Goal: Task Accomplishment & Management: Manage account settings

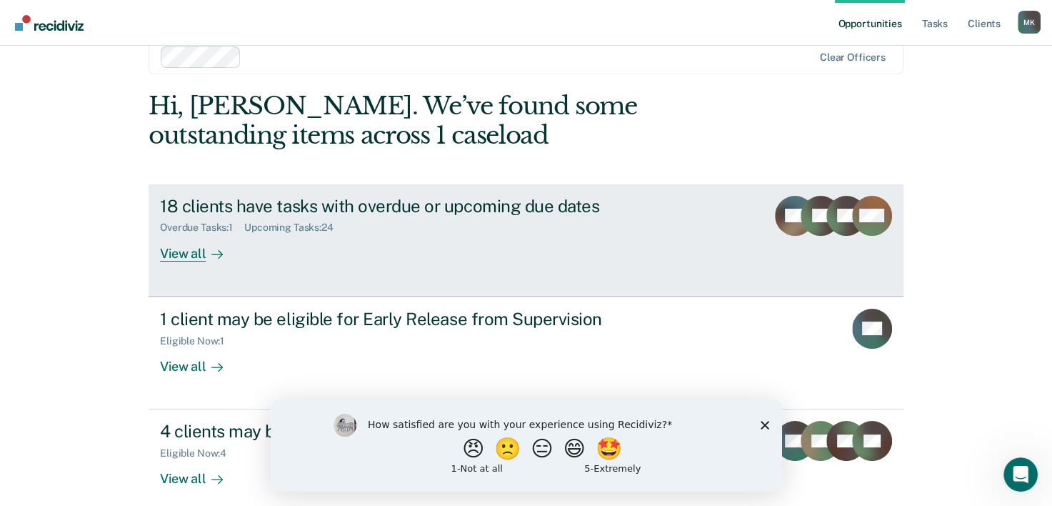
scroll to position [44, 0]
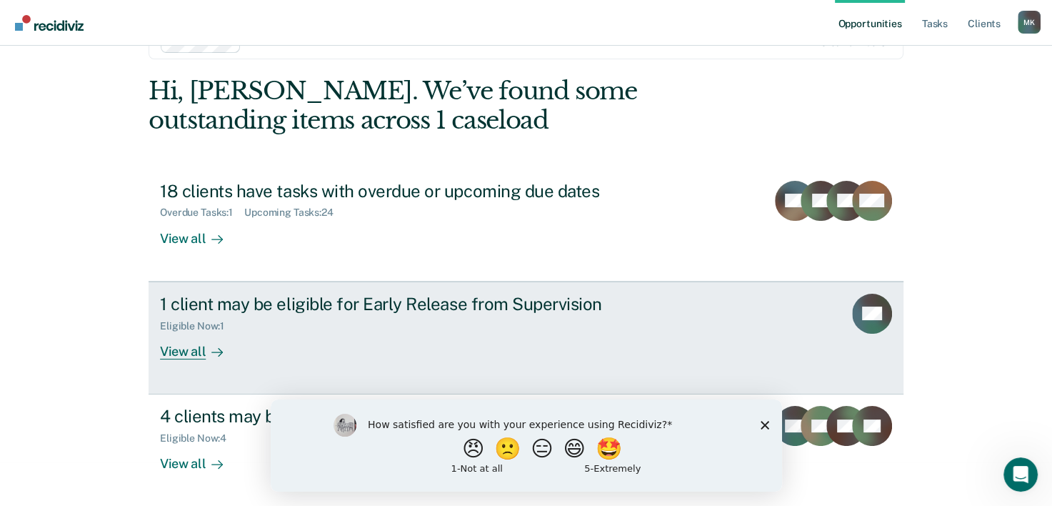
click at [185, 351] on div "View all" at bounding box center [200, 345] width 80 height 28
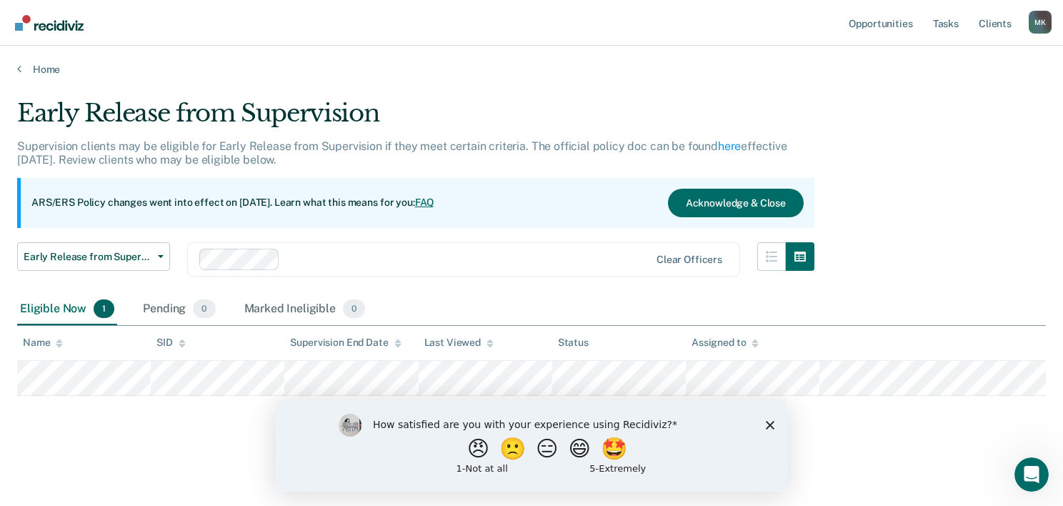
click at [768, 426] on polygon "Close survey" at bounding box center [770, 424] width 9 height 9
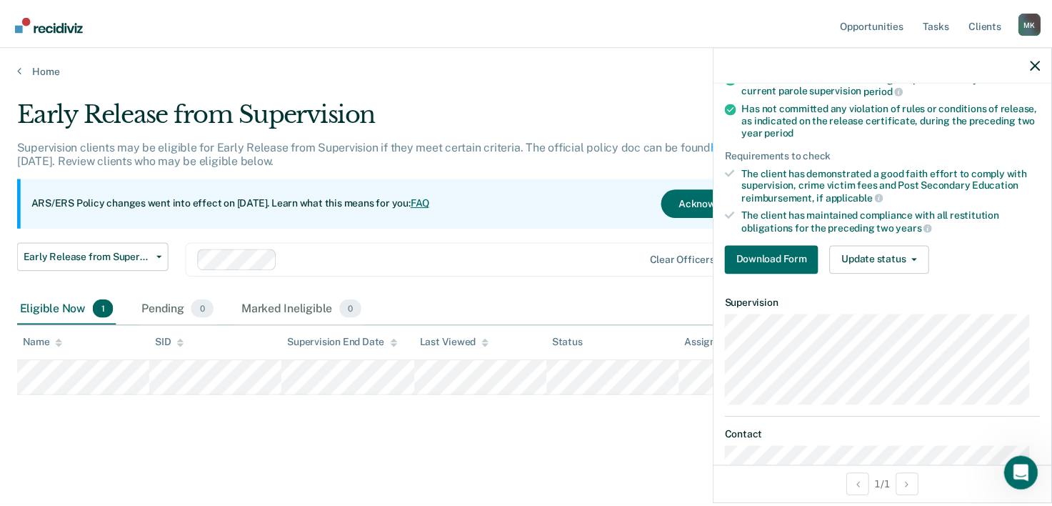
scroll to position [274, 0]
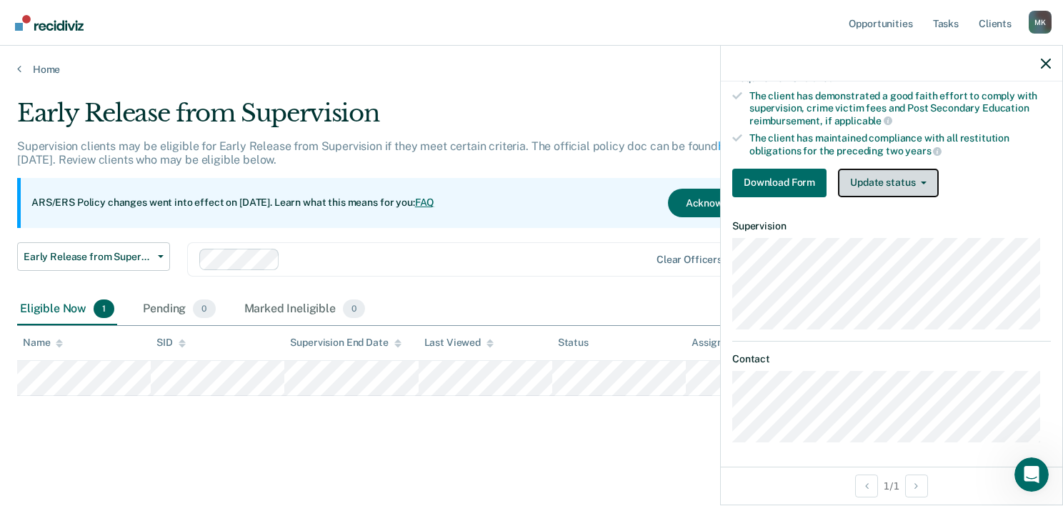
click at [906, 169] on button "Update status" at bounding box center [888, 183] width 101 height 29
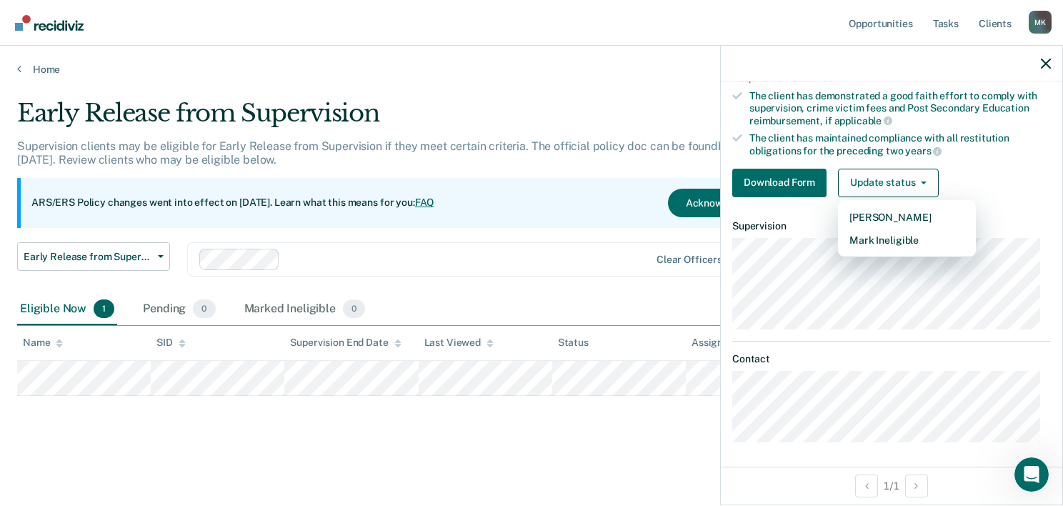
click at [602, 282] on div "Early Release from Supervision Early Release from Supervision Annual Report Sta…" at bounding box center [415, 267] width 797 height 51
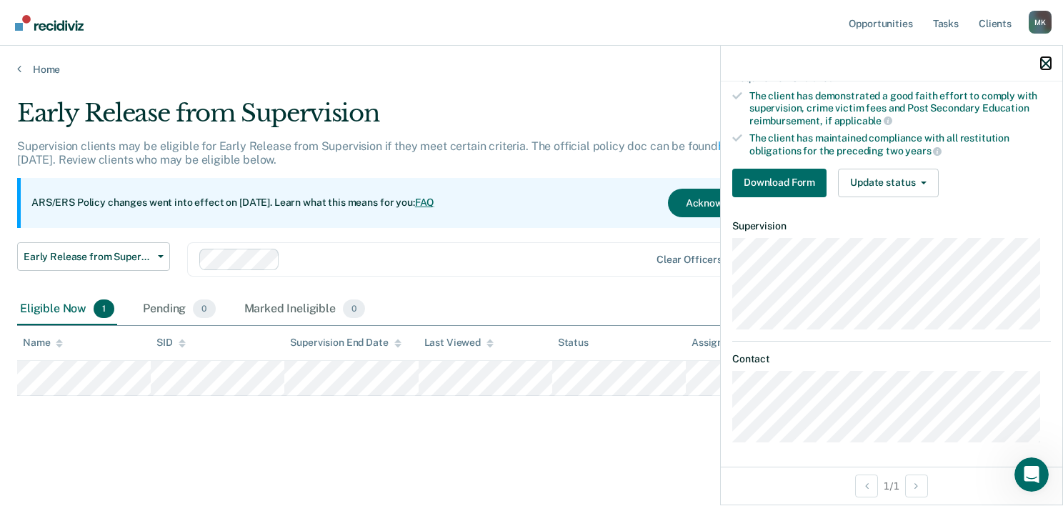
click at [1043, 66] on icon "button" at bounding box center [1046, 64] width 10 height 10
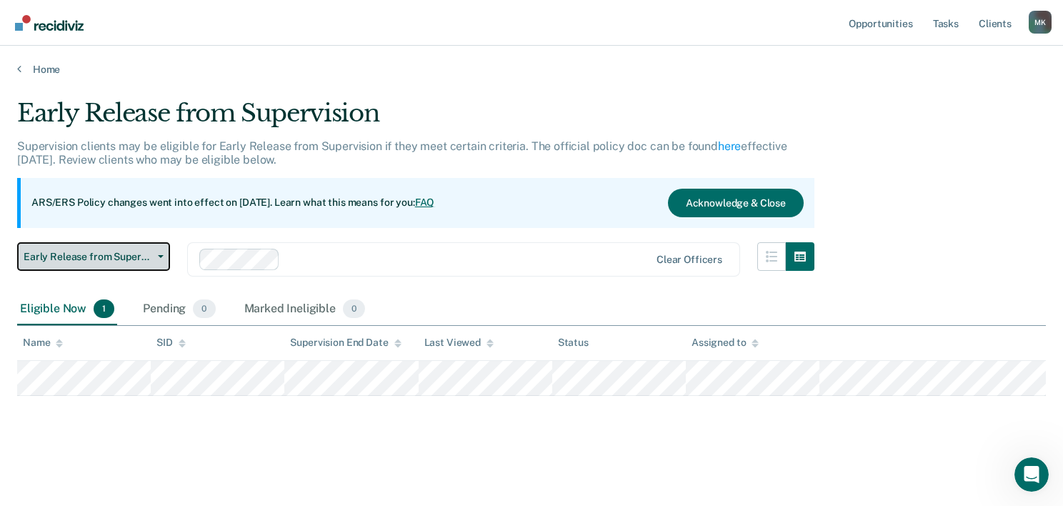
click at [165, 252] on button "Early Release from Supervision" at bounding box center [93, 256] width 153 height 29
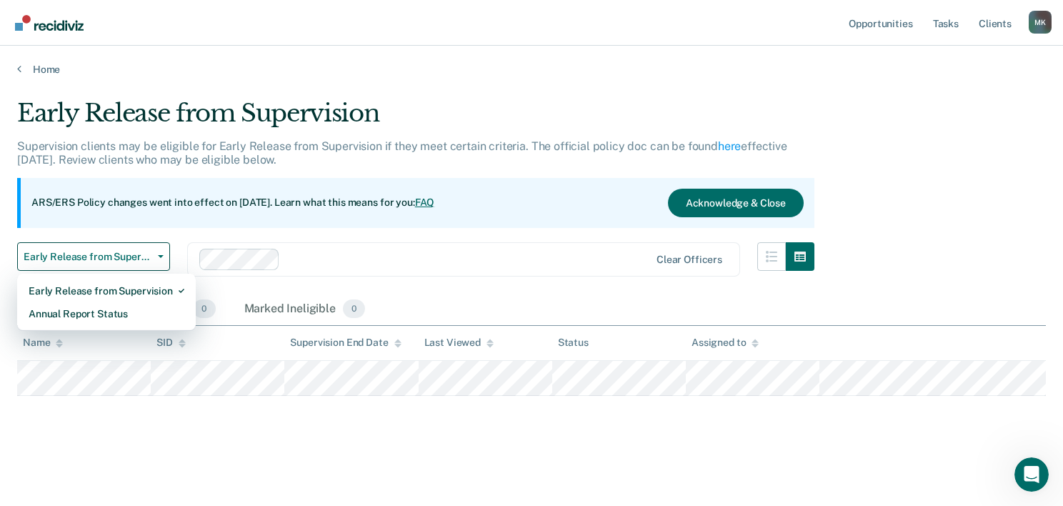
click at [455, 244] on div "Clear officers" at bounding box center [463, 259] width 553 height 34
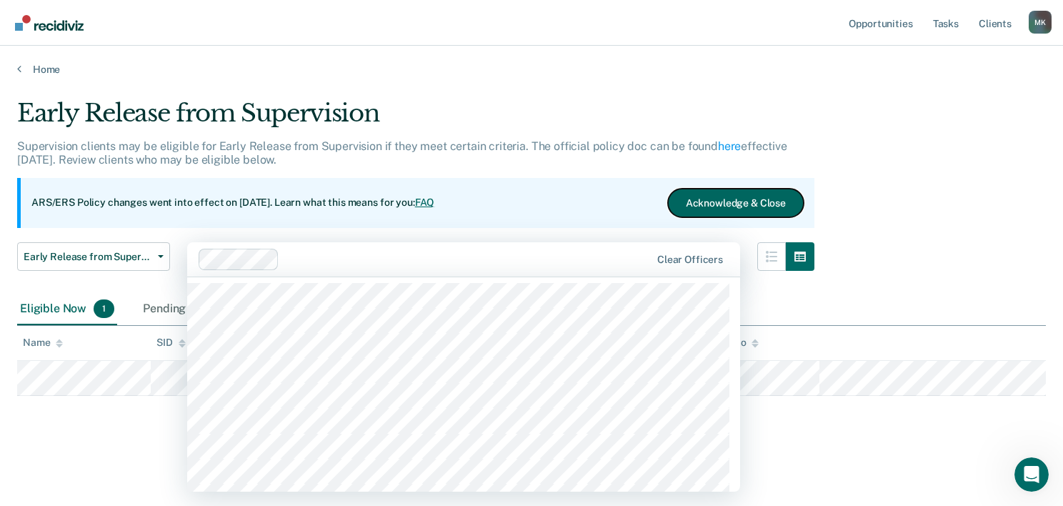
click at [743, 199] on button "Acknowledge & Close" at bounding box center [736, 203] width 136 height 29
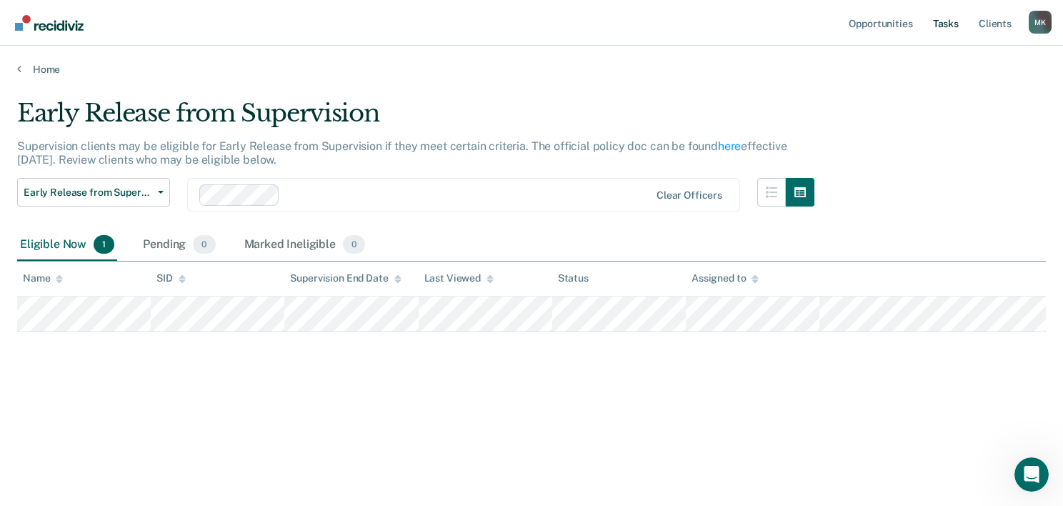
click at [954, 24] on link "Tasks" at bounding box center [945, 23] width 31 height 46
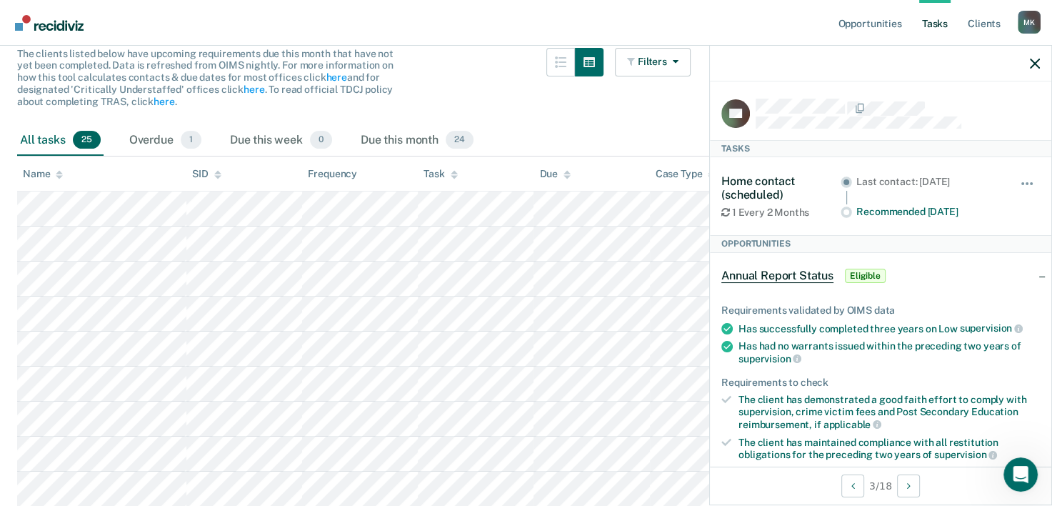
click at [536, 103] on div "The clients listed below have upcoming requirements due this month that have no…" at bounding box center [353, 86] width 673 height 77
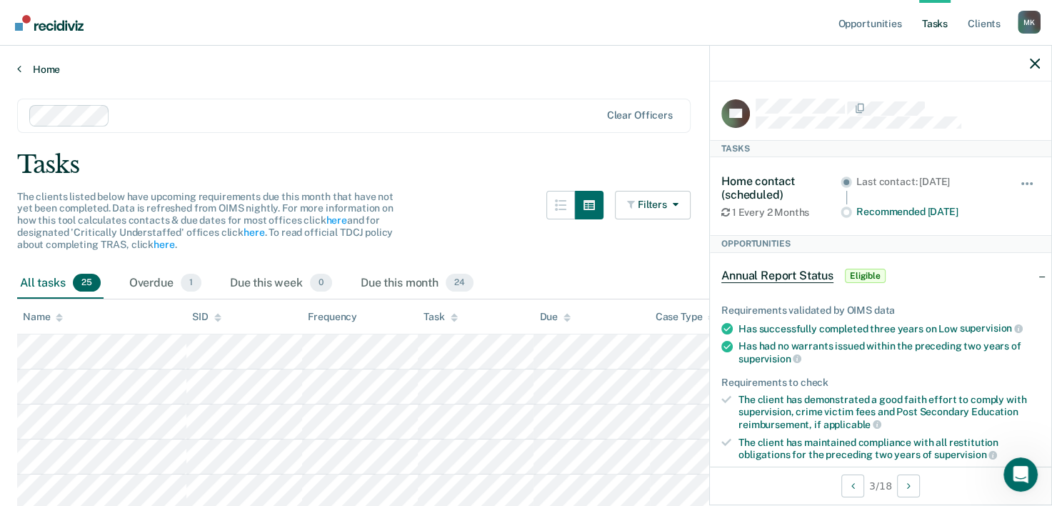
click at [35, 61] on div "Home" at bounding box center [526, 61] width 1052 height 30
click at [39, 66] on link "Home" at bounding box center [526, 69] width 1018 height 13
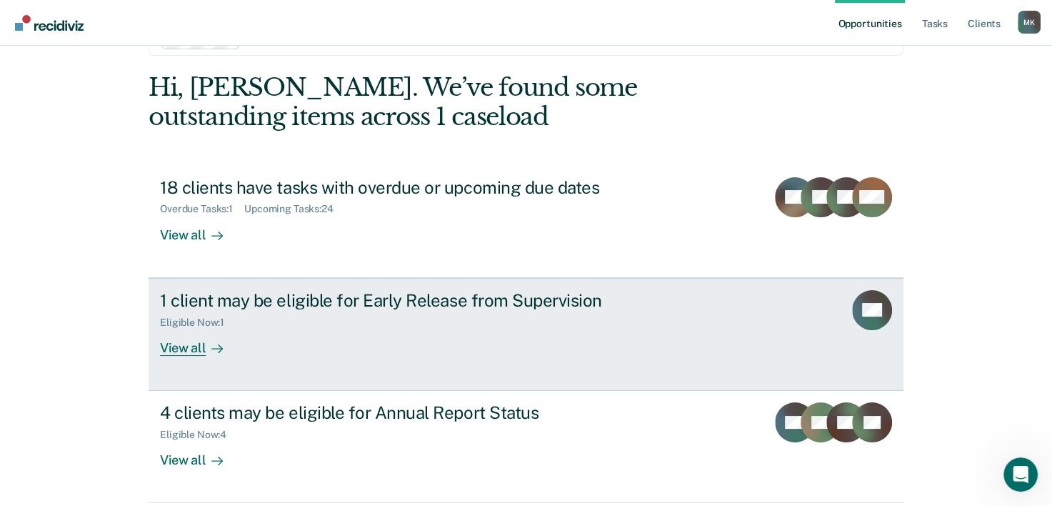
scroll to position [101, 0]
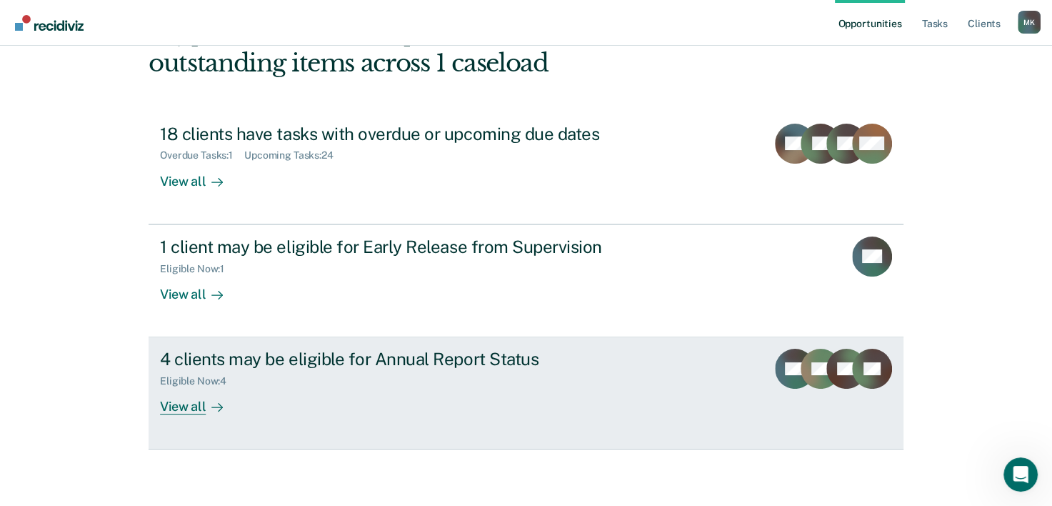
click at [194, 406] on div "View all" at bounding box center [200, 401] width 80 height 28
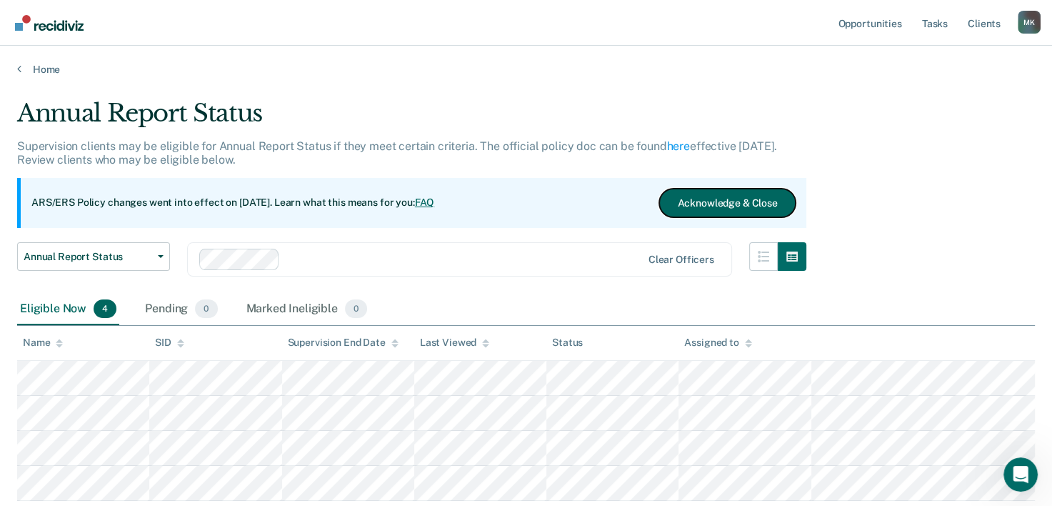
click at [733, 200] on button "Acknowledge & Close" at bounding box center [727, 203] width 136 height 29
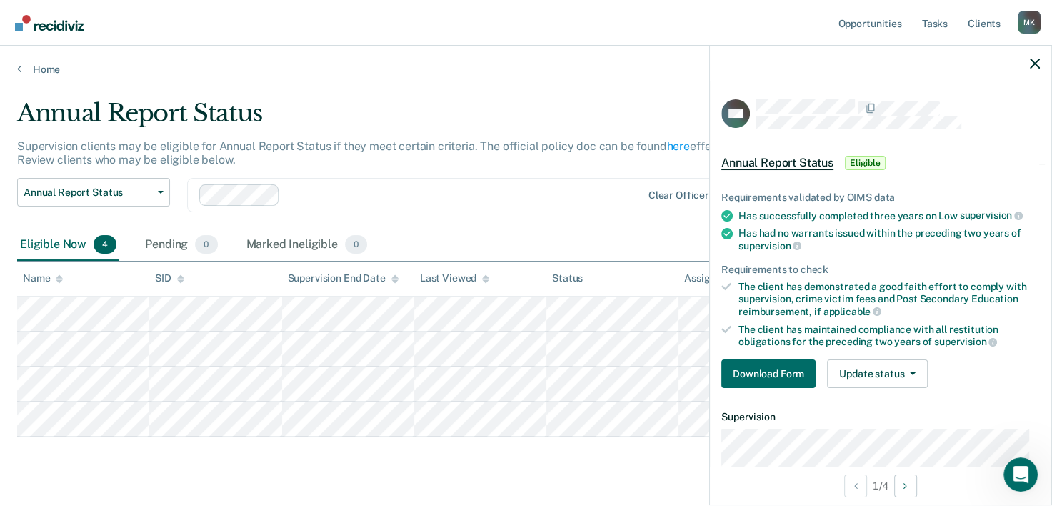
click at [868, 157] on span "Eligible" at bounding box center [865, 163] width 41 height 14
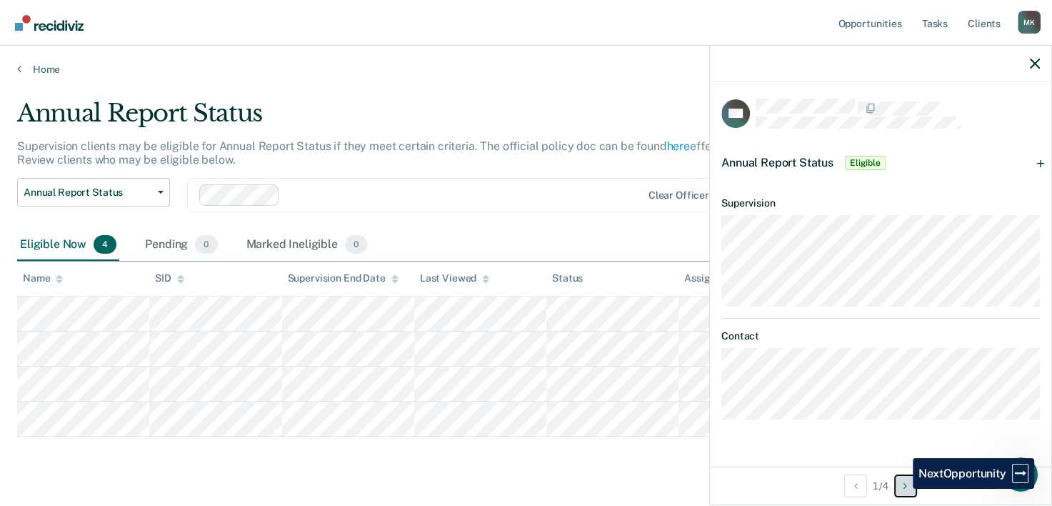
click at [902, 489] on button "Next Opportunity" at bounding box center [905, 485] width 23 height 23
click at [1031, 66] on icon "button" at bounding box center [1035, 64] width 10 height 10
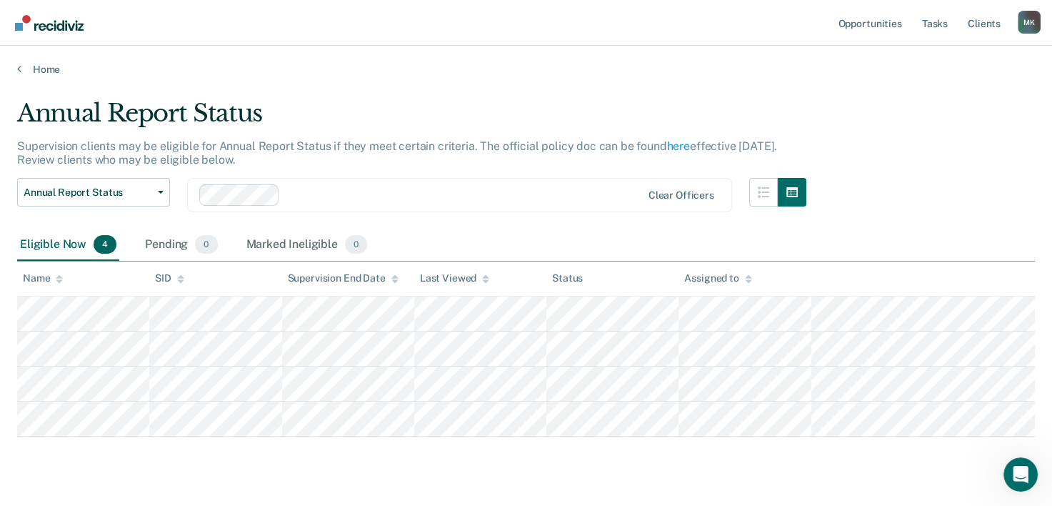
click at [504, 94] on main "Annual Report Status Supervision clients may be eligible for Annual Report Stat…" at bounding box center [526, 305] width 1052 height 459
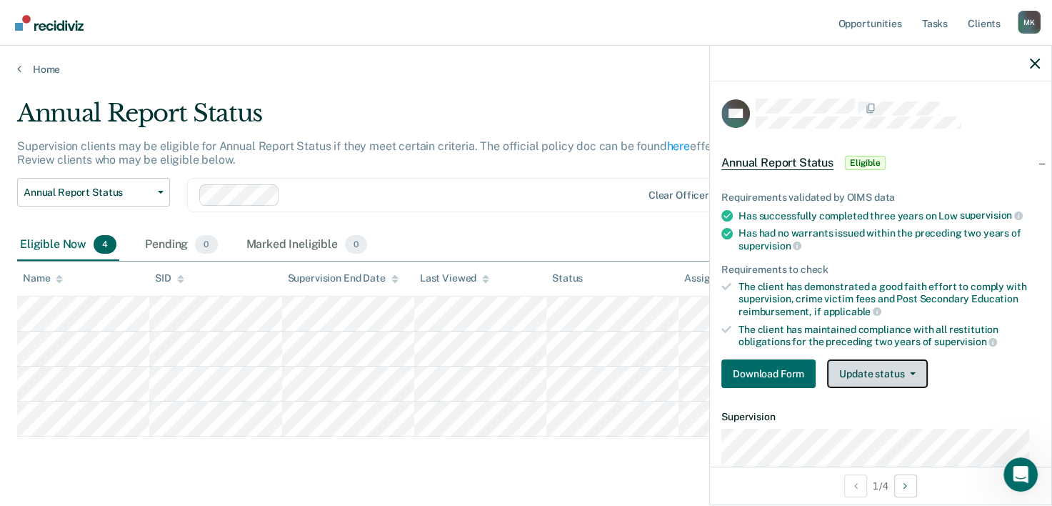
click at [877, 372] on button "Update status" at bounding box center [877, 373] width 101 height 29
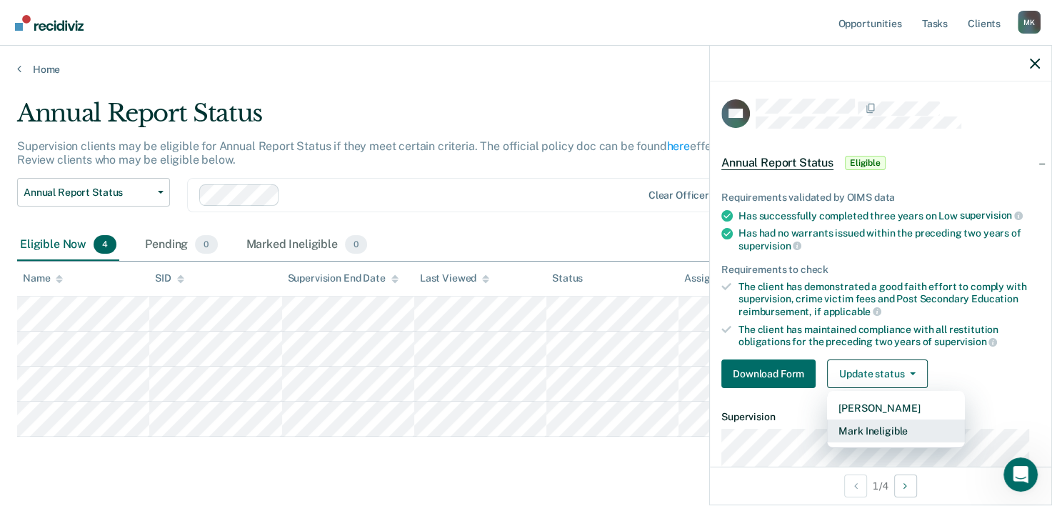
click at [876, 430] on button "Mark Ineligible" at bounding box center [896, 430] width 138 height 23
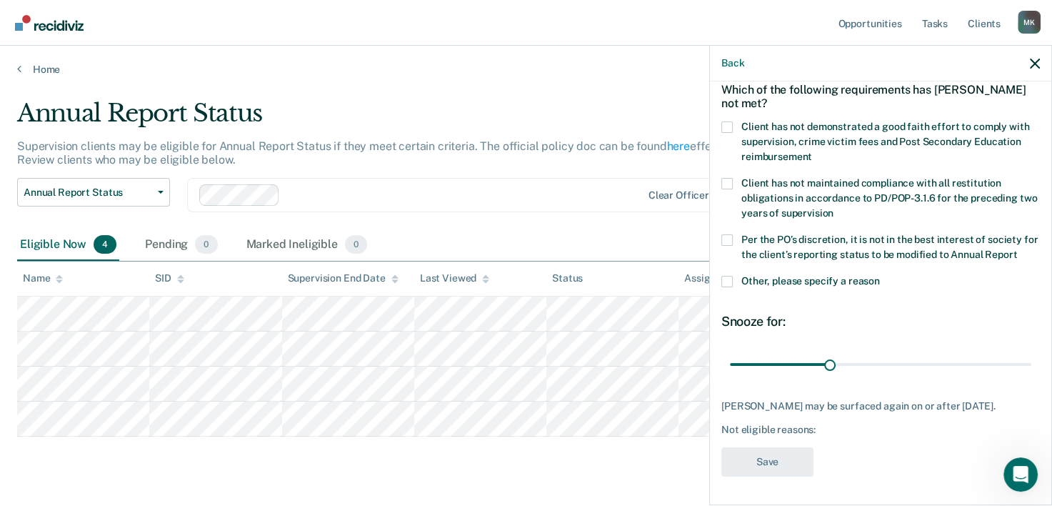
scroll to position [94, 0]
drag, startPoint x: 824, startPoint y: 351, endPoint x: 1019, endPoint y: 350, distance: 195.0
type input "90"
click at [1019, 352] on input "range" at bounding box center [880, 364] width 301 height 25
click at [816, 400] on div "[PERSON_NAME] may be surfaced again on or after [DATE]." at bounding box center [880, 406] width 319 height 12
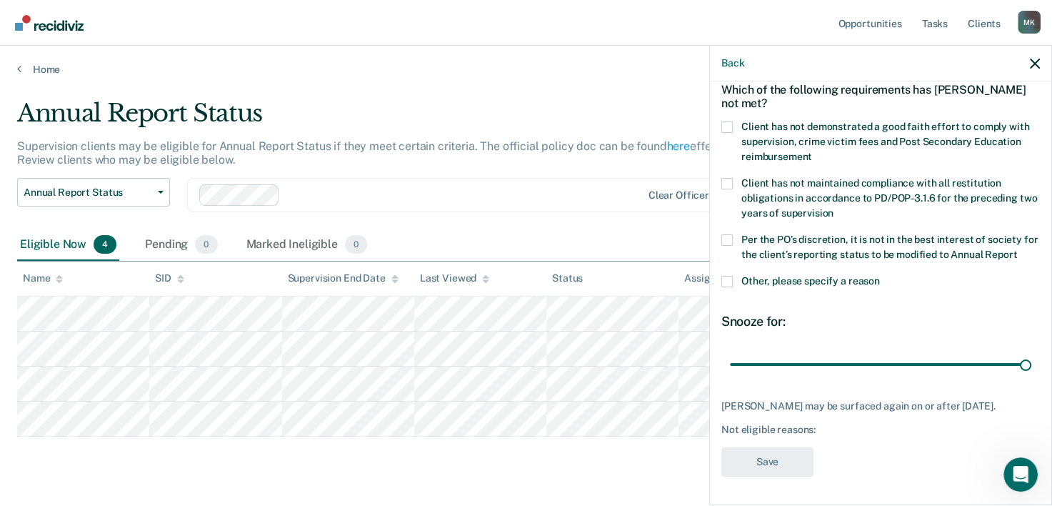
scroll to position [0, 0]
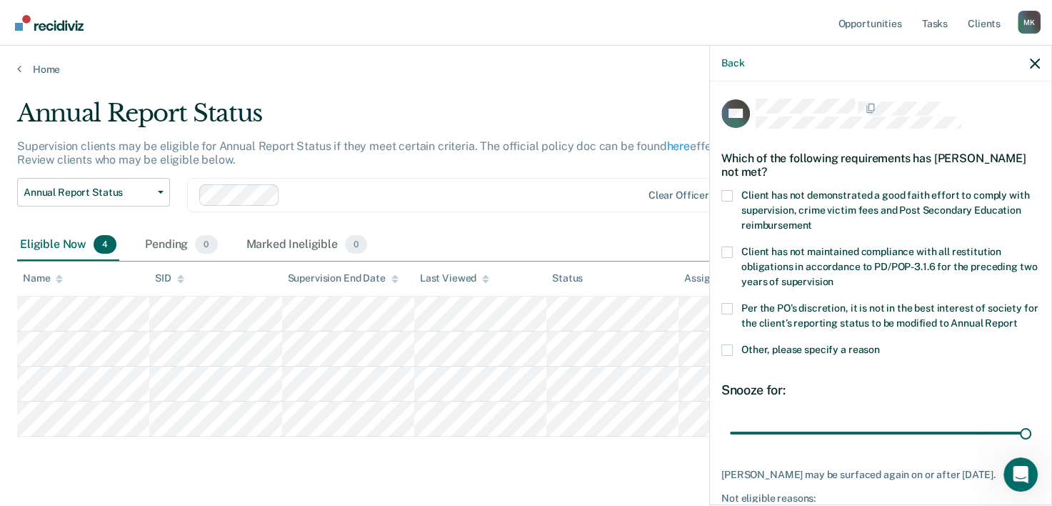
drag, startPoint x: 722, startPoint y: 366, endPoint x: 808, endPoint y: 400, distance: 93.0
click at [808, 400] on div "DH Which of the following requirements has [PERSON_NAME] not met? Client has no…" at bounding box center [880, 326] width 319 height 455
click at [729, 191] on span at bounding box center [726, 195] width 11 height 11
click at [812, 220] on input "Client has not demonstrated a good faith effort to comply with supervision, cri…" at bounding box center [812, 220] width 0 height 0
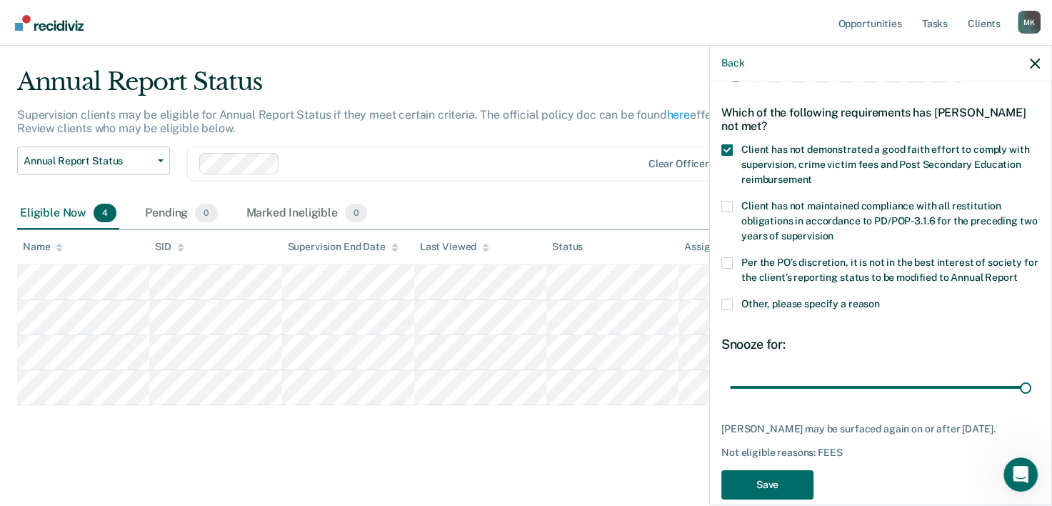
scroll to position [94, 0]
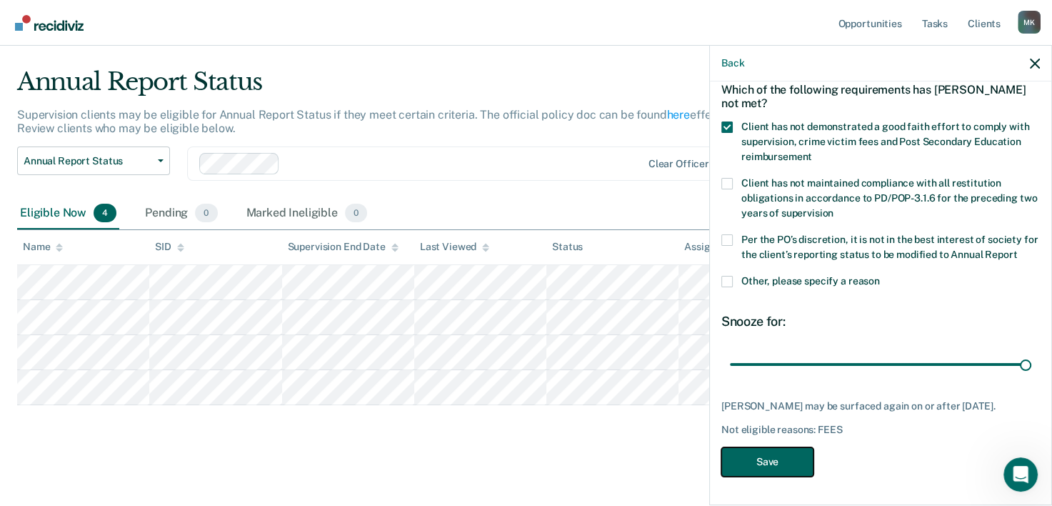
click at [776, 465] on button "Save" at bounding box center [767, 461] width 92 height 29
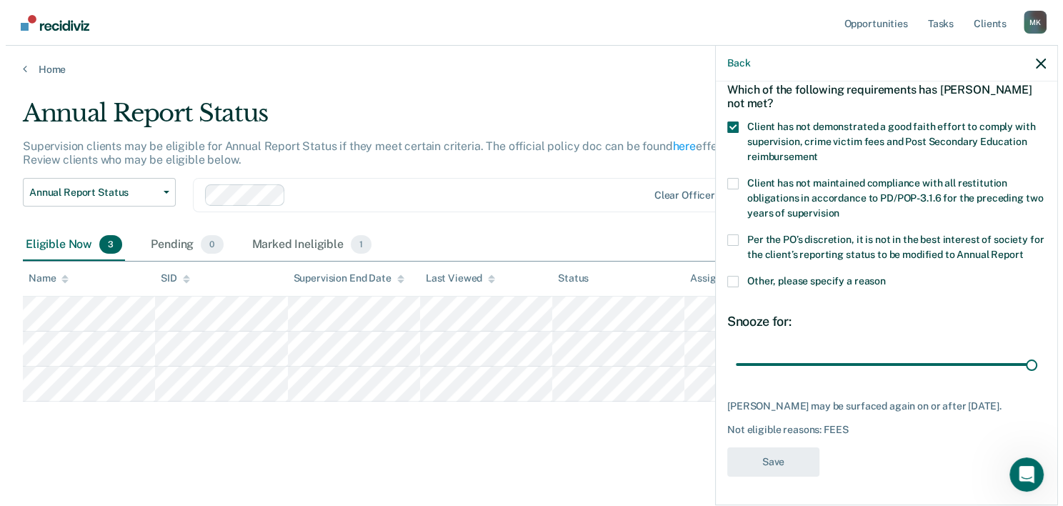
scroll to position [0, 0]
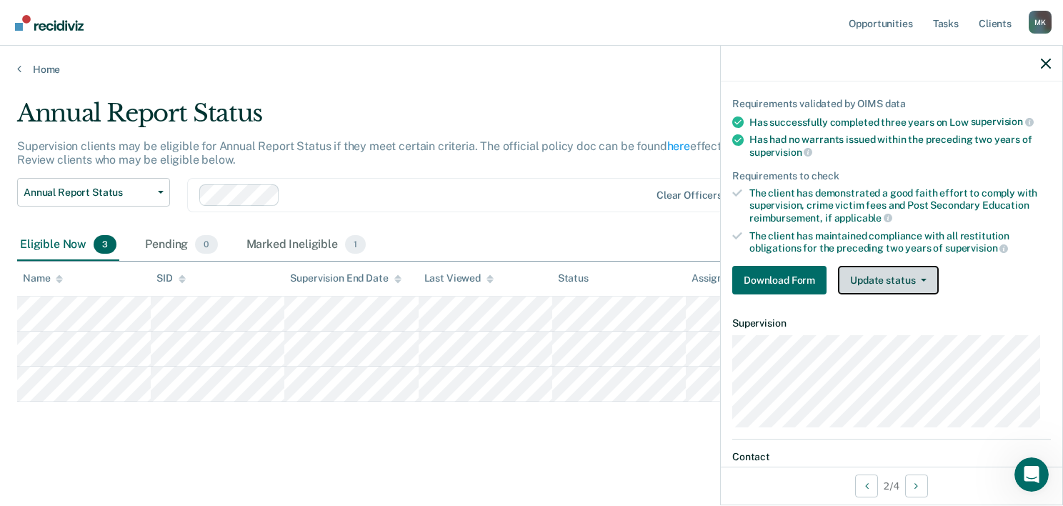
click at [906, 280] on button "Update status" at bounding box center [888, 280] width 101 height 29
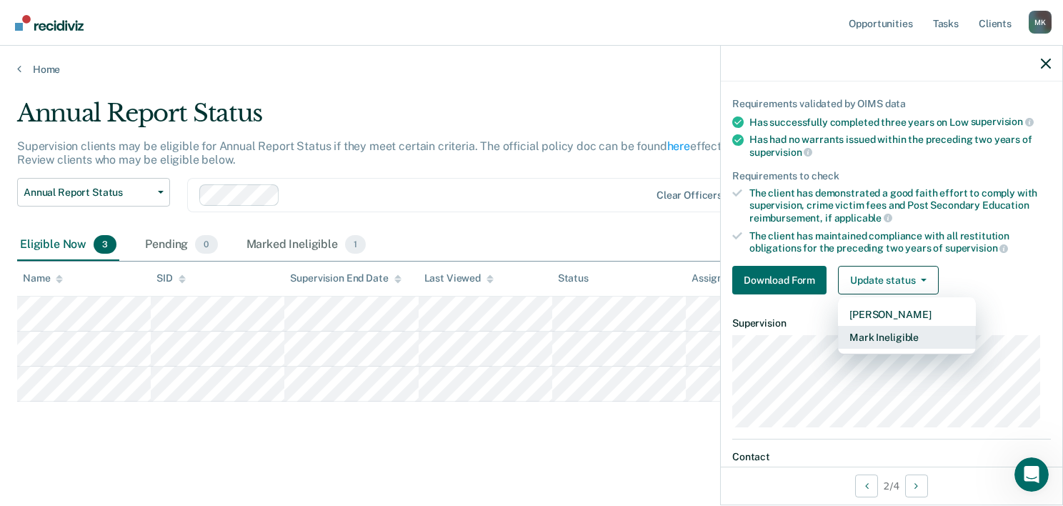
click at [903, 333] on button "Mark Ineligible" at bounding box center [907, 337] width 138 height 23
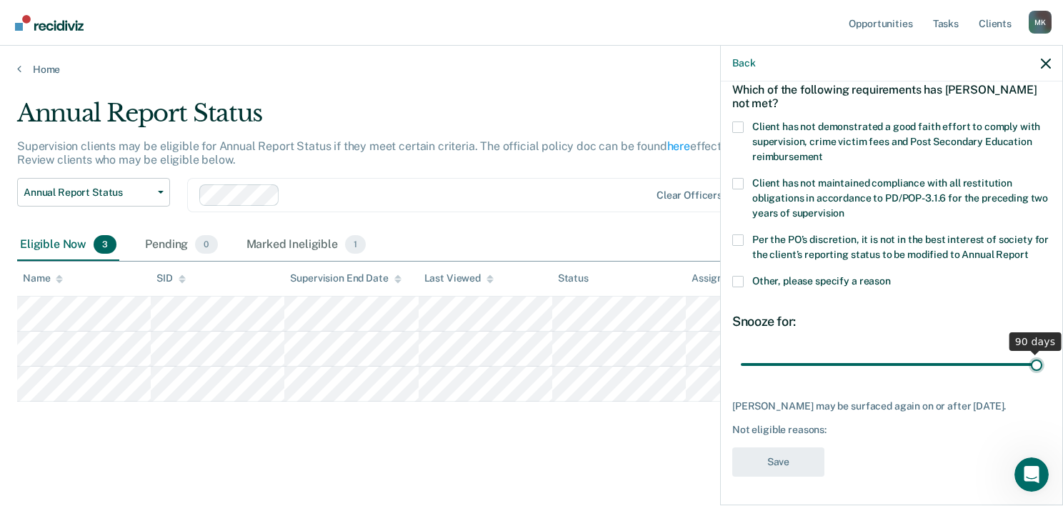
drag, startPoint x: 836, startPoint y: 356, endPoint x: 1063, endPoint y: 334, distance: 228.2
type input "90"
click at [1042, 352] on input "range" at bounding box center [891, 364] width 301 height 25
drag, startPoint x: 737, startPoint y: 98, endPoint x: 739, endPoint y: 124, distance: 25.8
click at [738, 121] on span at bounding box center [737, 126] width 11 height 11
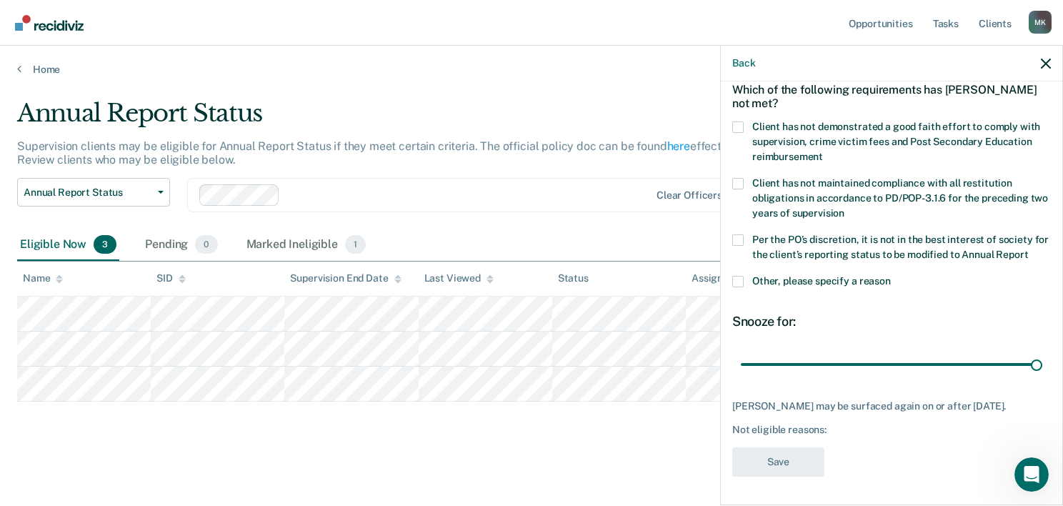
click at [823, 151] on input "Client has not demonstrated a good faith effort to comply with supervision, cri…" at bounding box center [823, 151] width 0 height 0
click at [760, 465] on button "Save" at bounding box center [778, 461] width 92 height 29
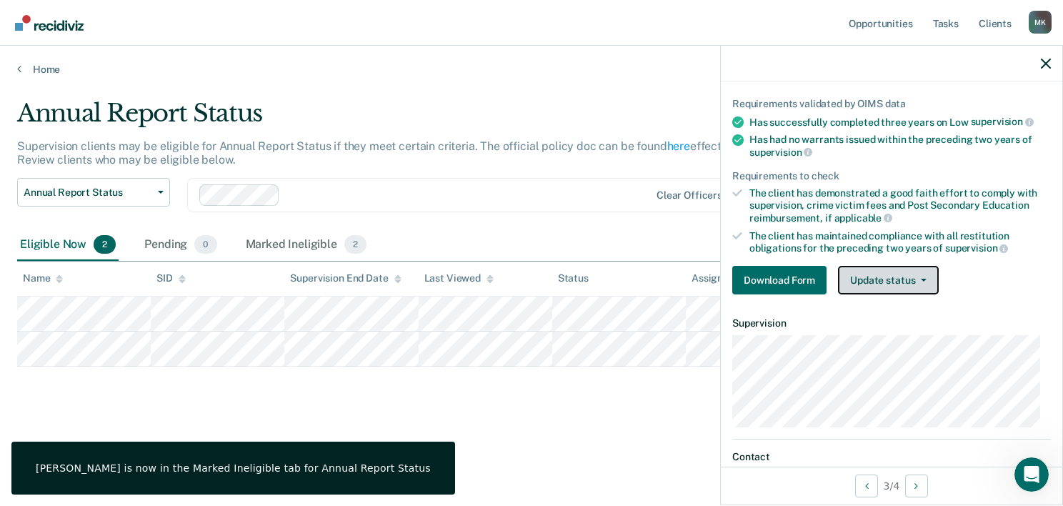
click at [906, 273] on button "Update status" at bounding box center [888, 280] width 101 height 29
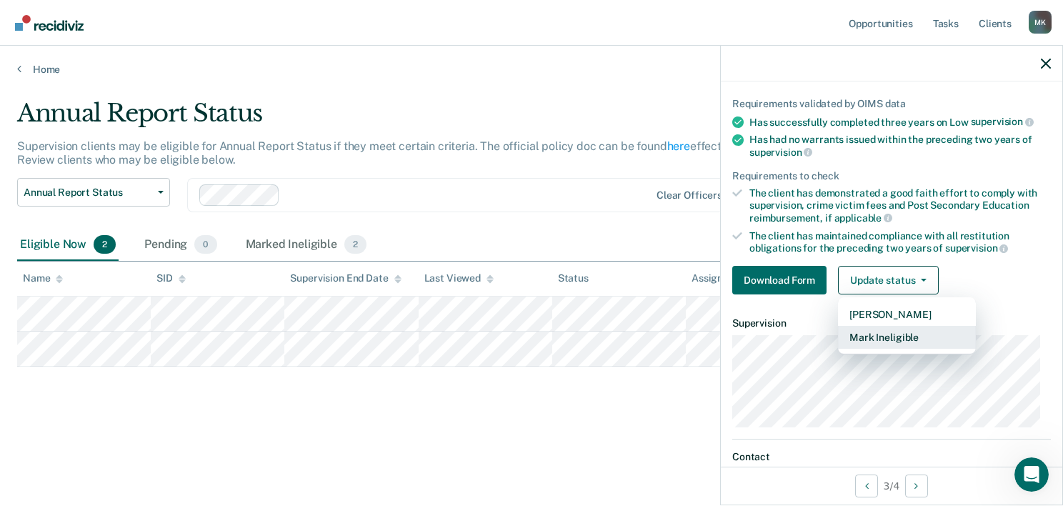
click at [886, 331] on button "Mark Ineligible" at bounding box center [907, 337] width 138 height 23
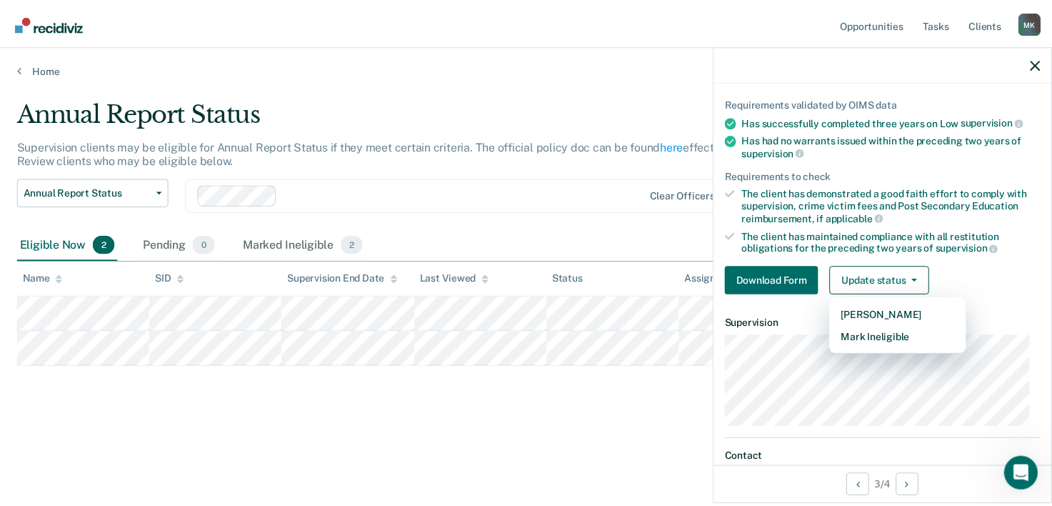
scroll to position [81, 0]
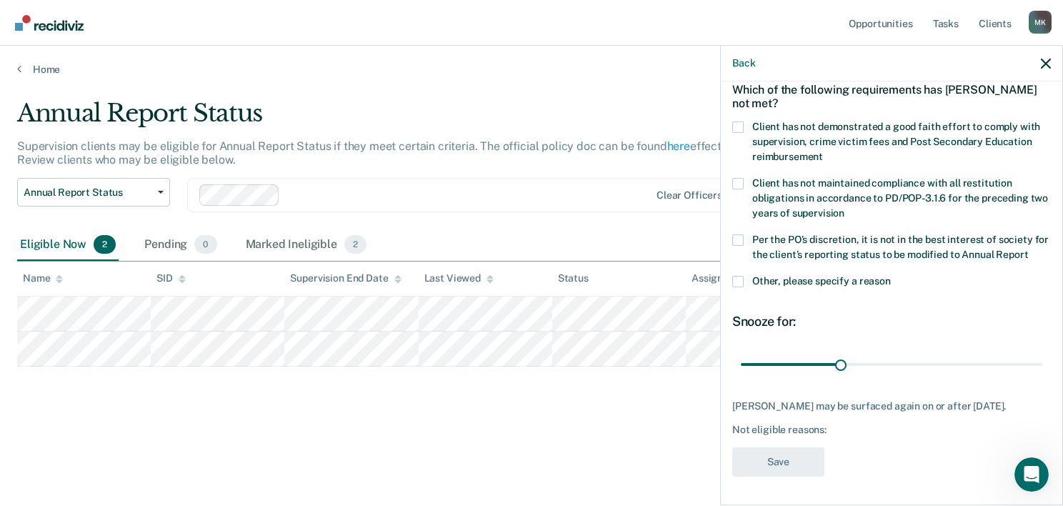
click at [740, 121] on span at bounding box center [737, 126] width 11 height 11
click at [823, 151] on input "Client has not demonstrated a good faith effort to comply with supervision, cri…" at bounding box center [823, 151] width 0 height 0
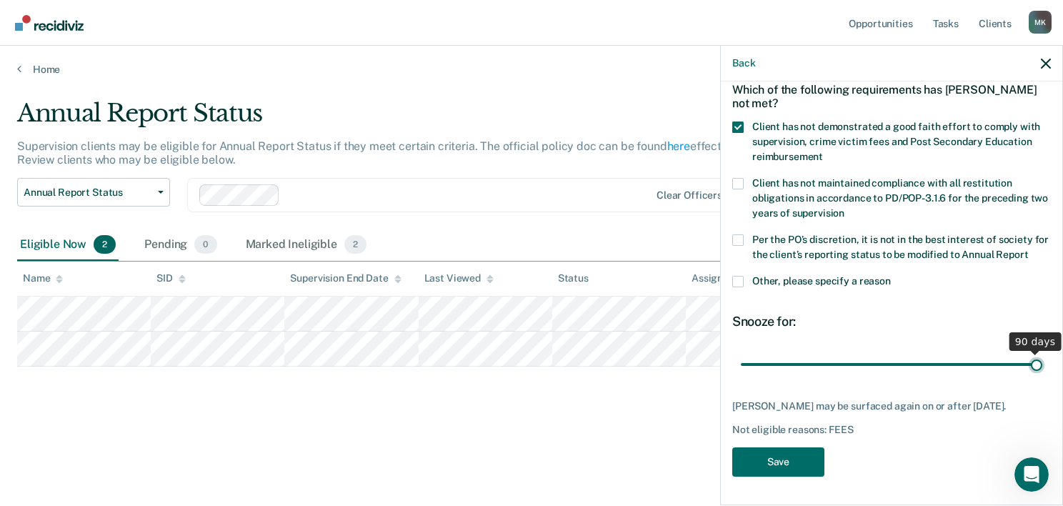
drag, startPoint x: 836, startPoint y: 364, endPoint x: 1053, endPoint y: 366, distance: 217.1
type input "90"
click at [1042, 366] on input "range" at bounding box center [891, 364] width 301 height 25
click at [768, 476] on button "Save" at bounding box center [778, 461] width 92 height 29
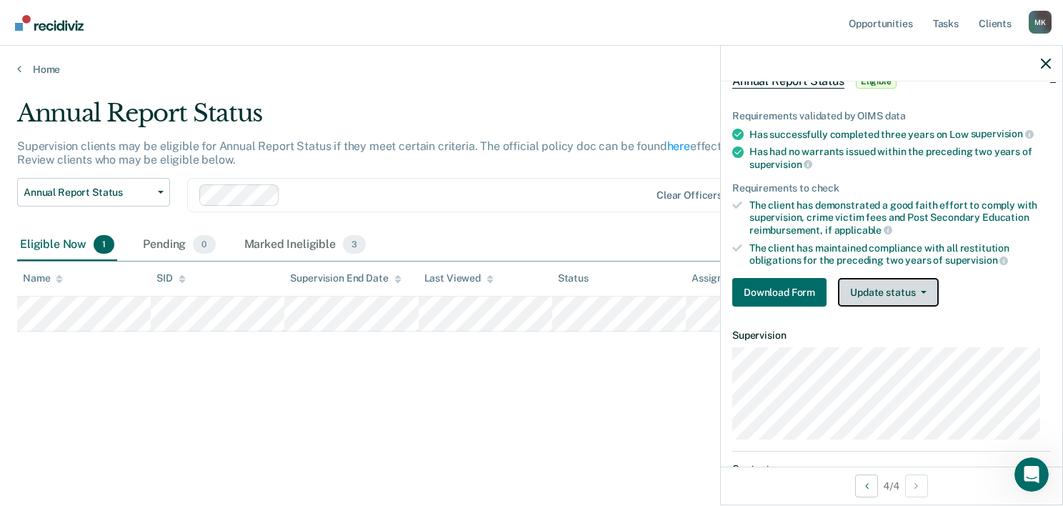
click at [872, 290] on button "Update status" at bounding box center [888, 292] width 101 height 29
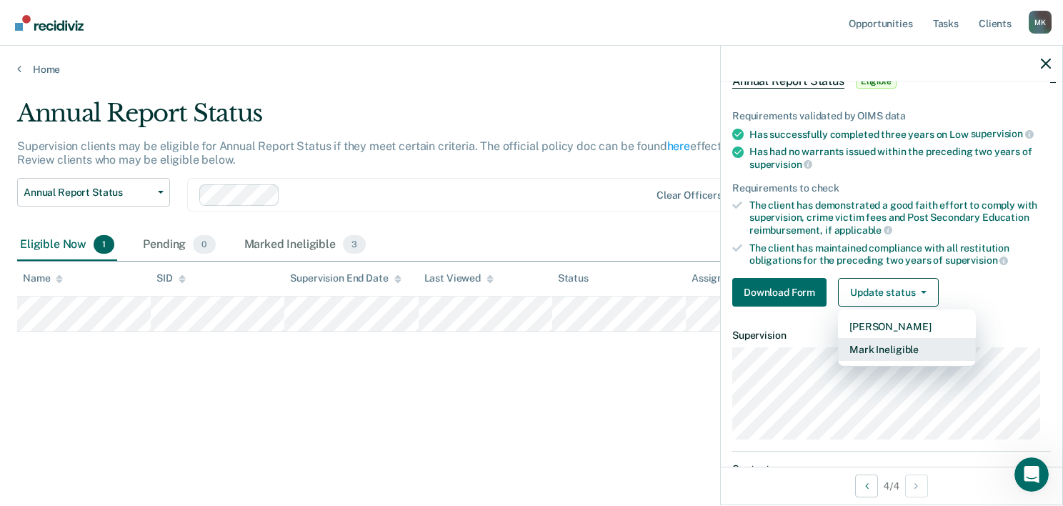
click at [874, 349] on button "Mark Ineligible" at bounding box center [907, 349] width 138 height 23
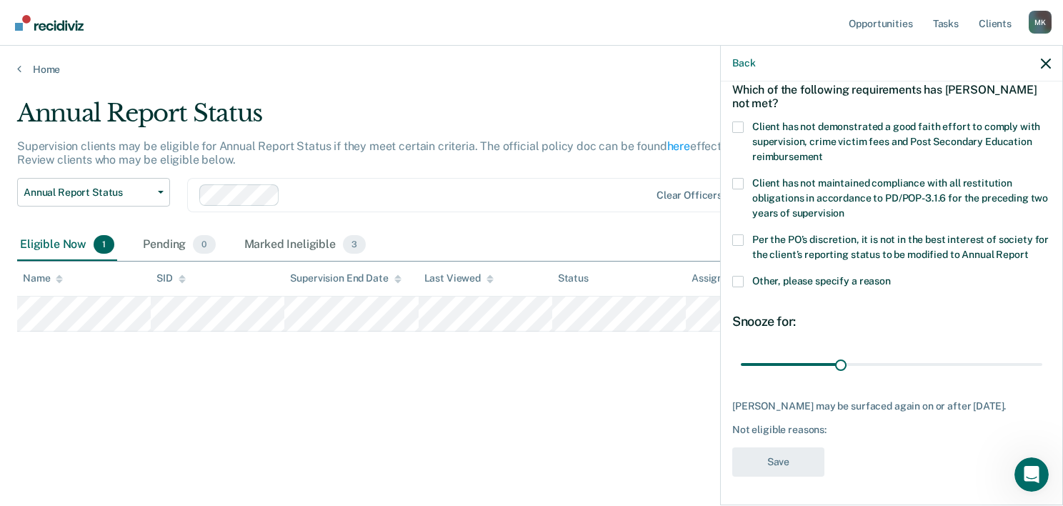
drag, startPoint x: 739, startPoint y: 111, endPoint x: 773, endPoint y: 203, distance: 97.4
click at [740, 121] on span at bounding box center [737, 126] width 11 height 11
click at [823, 151] on input "Client has not demonstrated a good faith effort to comply with supervision, cri…" at bounding box center [823, 151] width 0 height 0
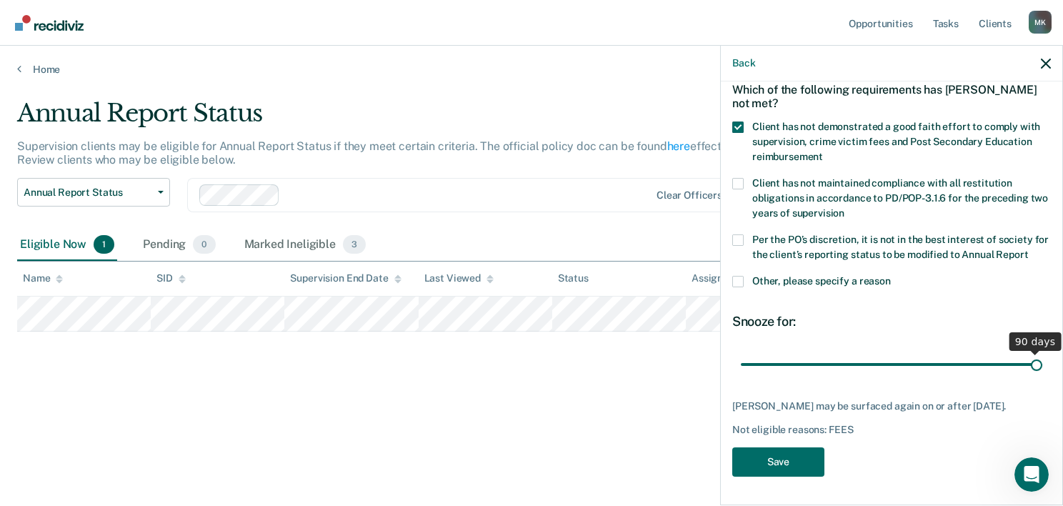
drag, startPoint x: 833, startPoint y: 369, endPoint x: 1183, endPoint y: 351, distance: 350.4
type input "90"
click at [1042, 352] on input "range" at bounding box center [891, 364] width 301 height 25
click at [772, 476] on button "Save" at bounding box center [778, 461] width 92 height 29
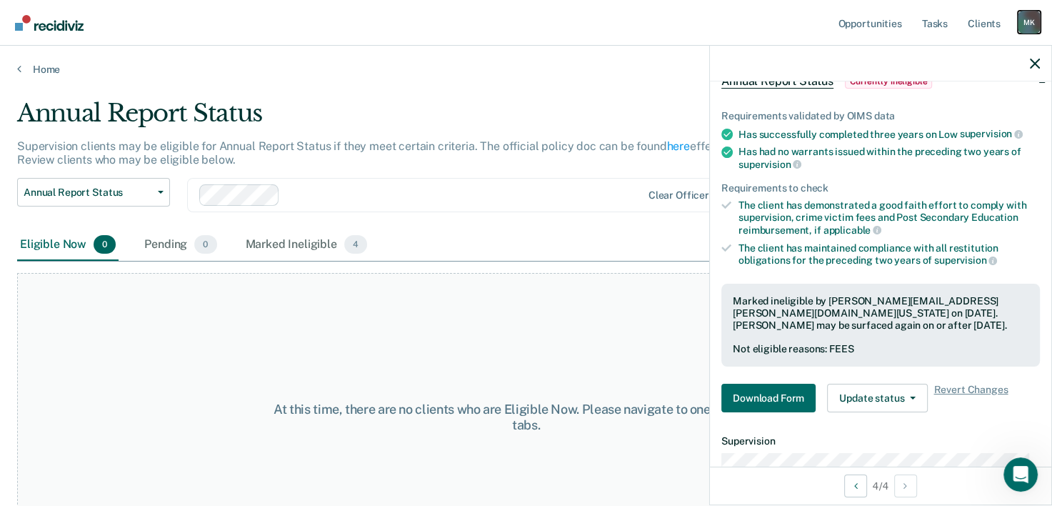
click at [1027, 21] on div "M K" at bounding box center [1029, 22] width 23 height 23
click at [44, 69] on link "Home" at bounding box center [526, 69] width 1018 height 13
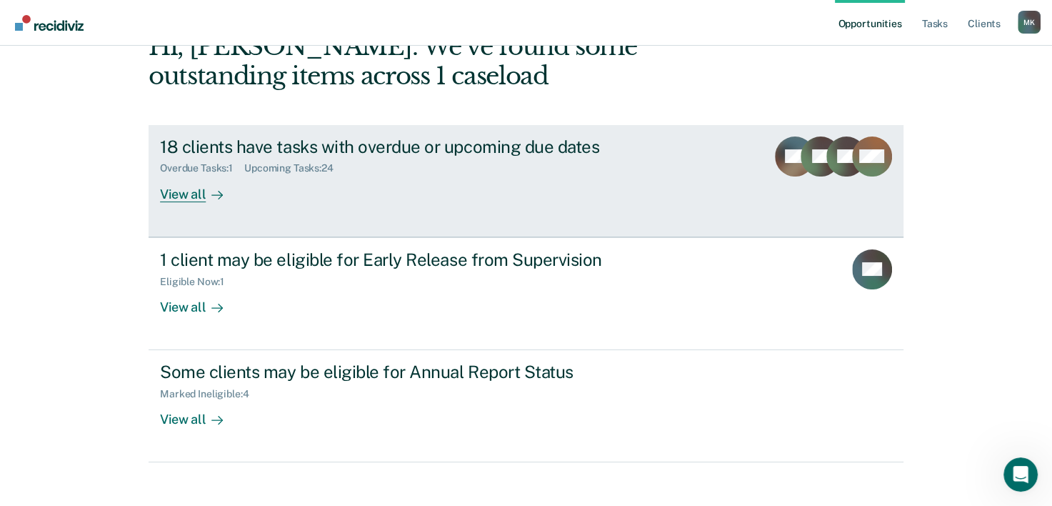
scroll to position [101, 0]
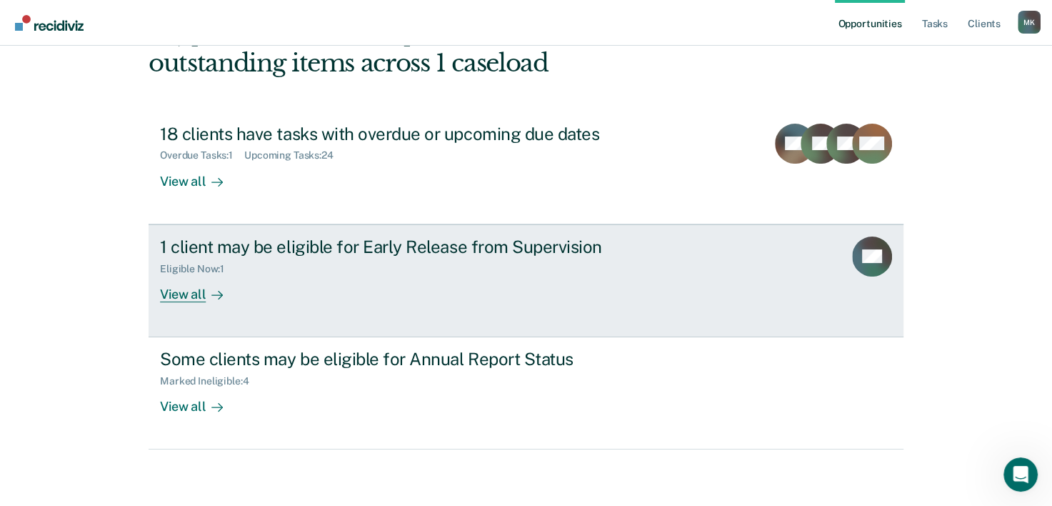
click at [509, 260] on div "Eligible Now : 1" at bounding box center [410, 266] width 501 height 18
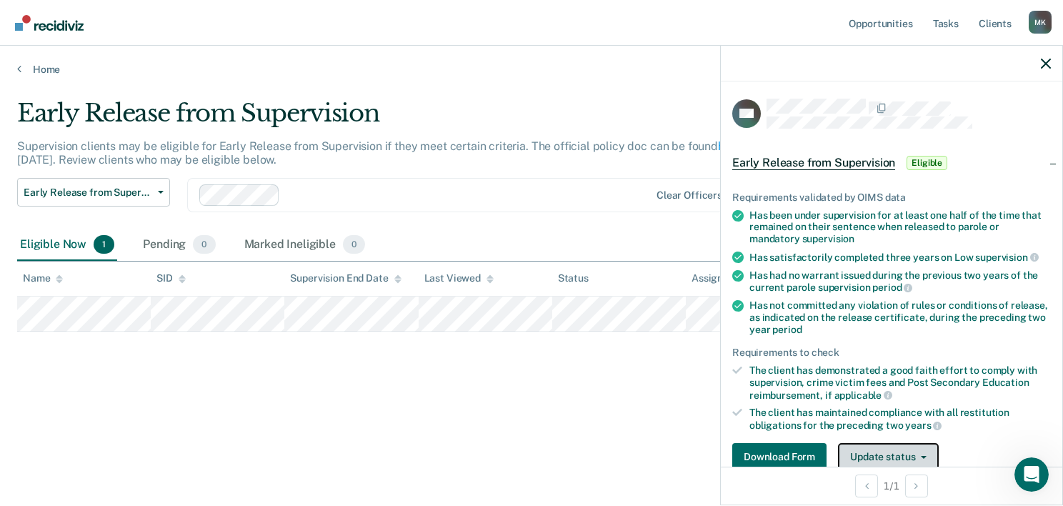
click at [912, 456] on button "Update status" at bounding box center [888, 457] width 101 height 29
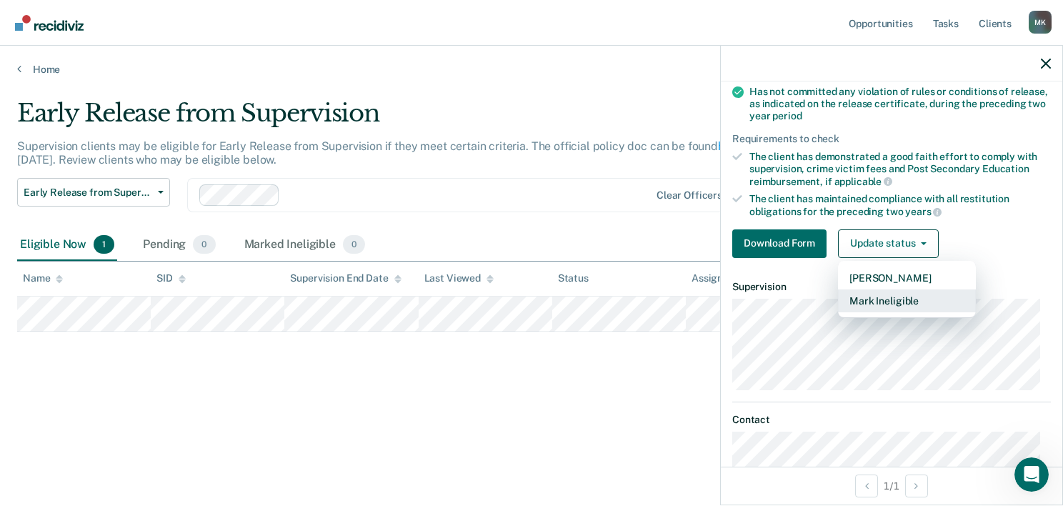
click at [906, 305] on button "Mark Ineligible" at bounding box center [907, 300] width 138 height 23
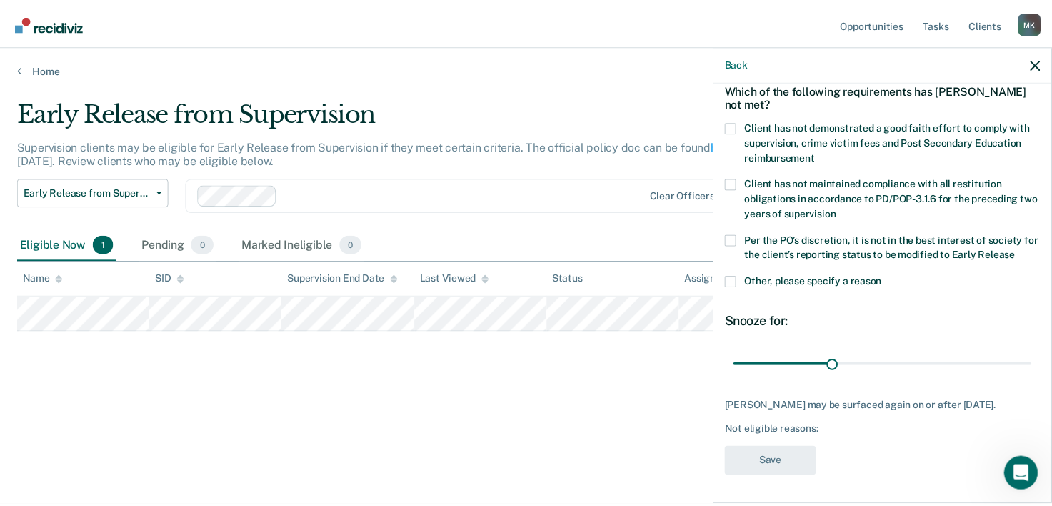
scroll to position [79, 0]
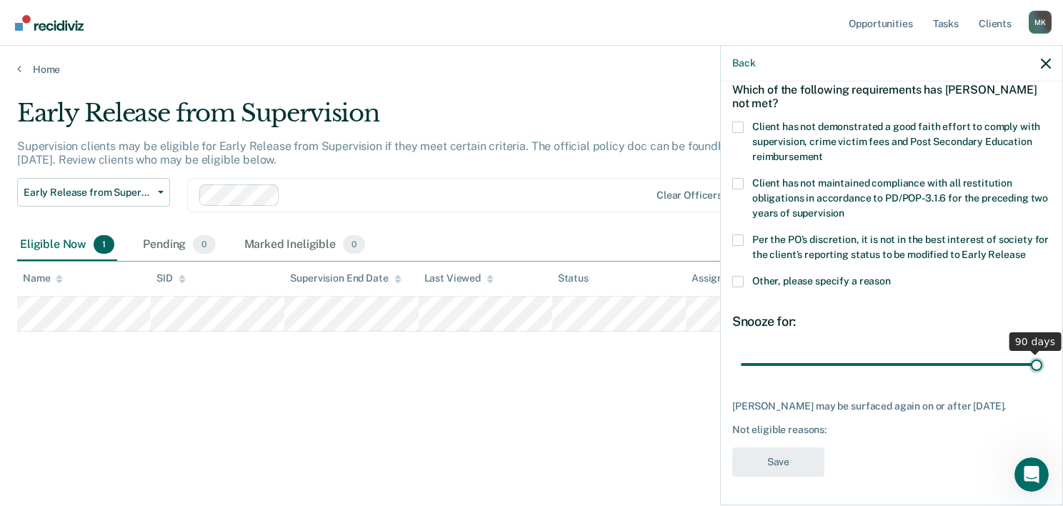
drag, startPoint x: 836, startPoint y: 356, endPoint x: 1074, endPoint y: 357, distance: 237.8
type input "90"
click at [1042, 357] on input "range" at bounding box center [891, 364] width 301 height 25
click at [741, 121] on span at bounding box center [737, 126] width 11 height 11
click at [823, 151] on input "Client has not demonstrated a good faith effort to comply with supervision, cri…" at bounding box center [823, 151] width 0 height 0
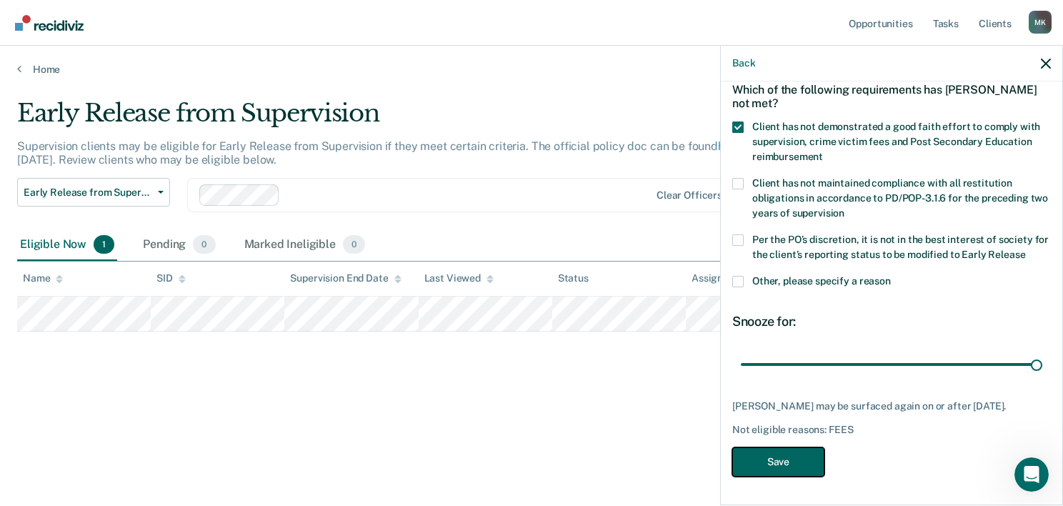
click at [783, 465] on button "Save" at bounding box center [778, 461] width 92 height 29
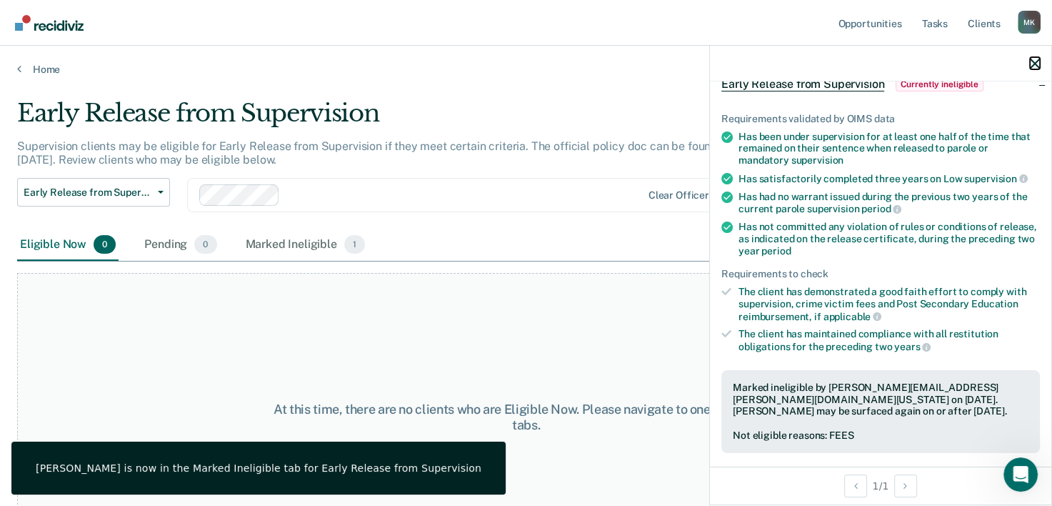
drag, startPoint x: 1033, startPoint y: 63, endPoint x: 986, endPoint y: 66, distance: 47.2
click at [1031, 63] on icon "button" at bounding box center [1035, 64] width 10 height 10
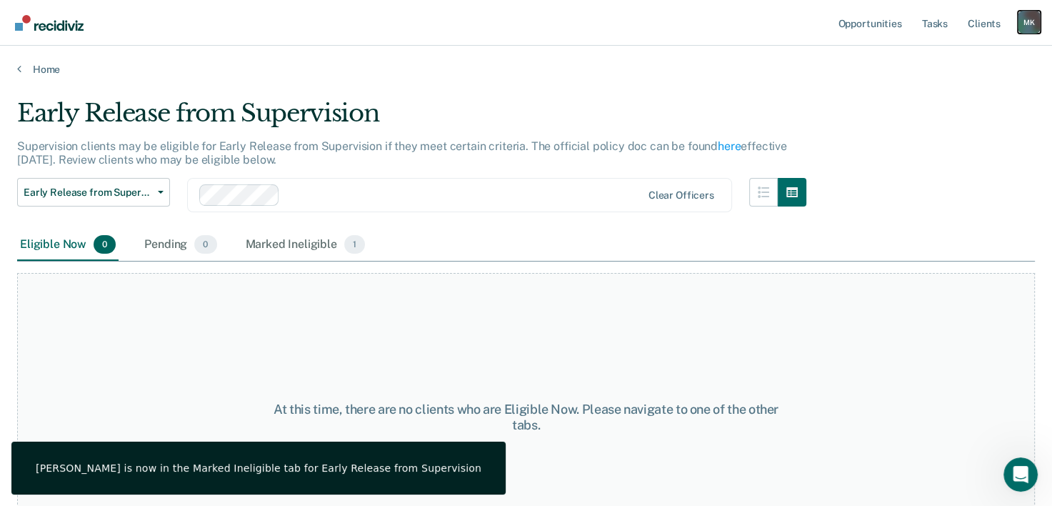
click at [1021, 19] on div "M K" at bounding box center [1029, 22] width 23 height 23
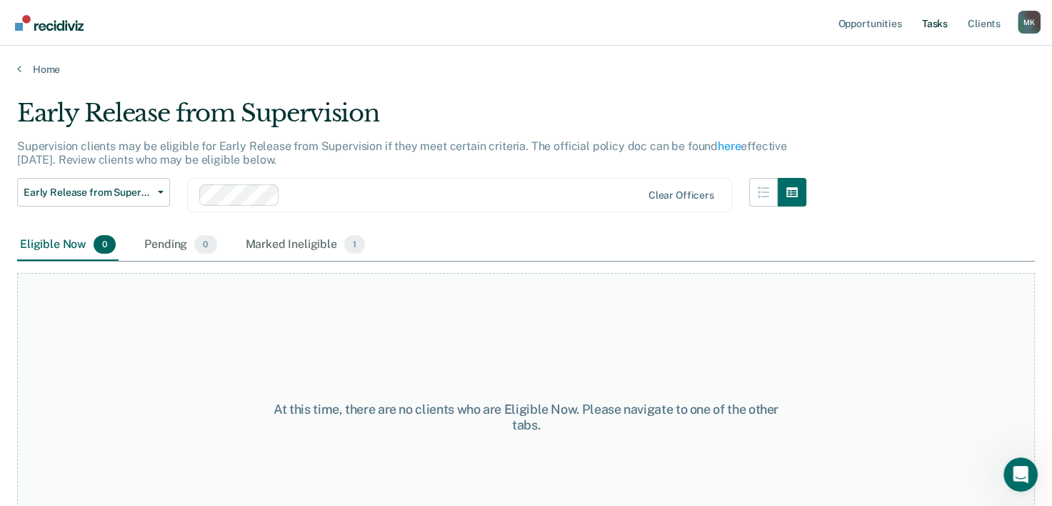
click at [937, 22] on link "Tasks" at bounding box center [934, 23] width 31 height 46
